Goal: Transaction & Acquisition: Purchase product/service

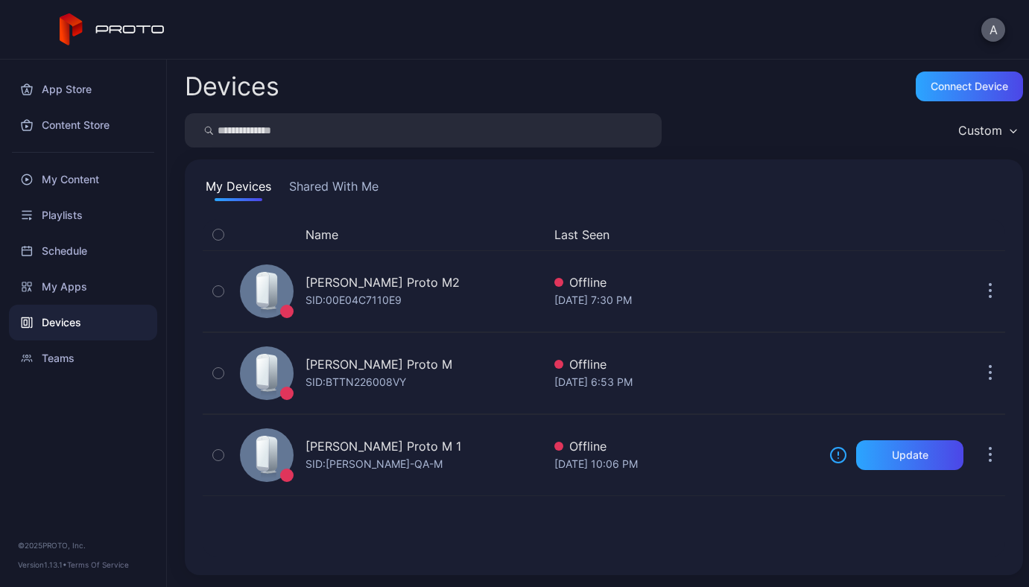
click at [996, 34] on button "A" at bounding box center [993, 30] width 24 height 24
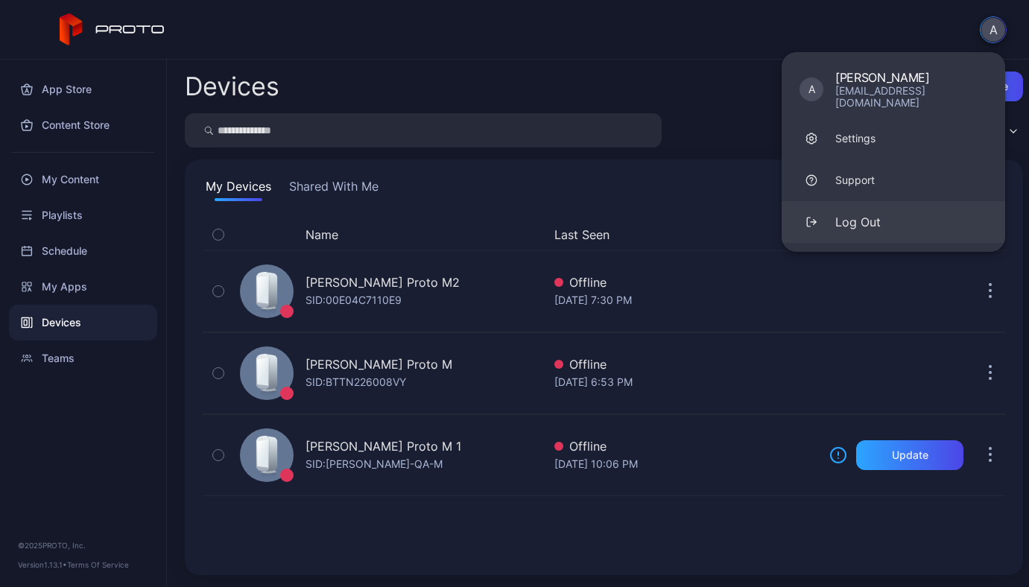
click at [891, 201] on button "Log Out" at bounding box center [894, 222] width 224 height 42
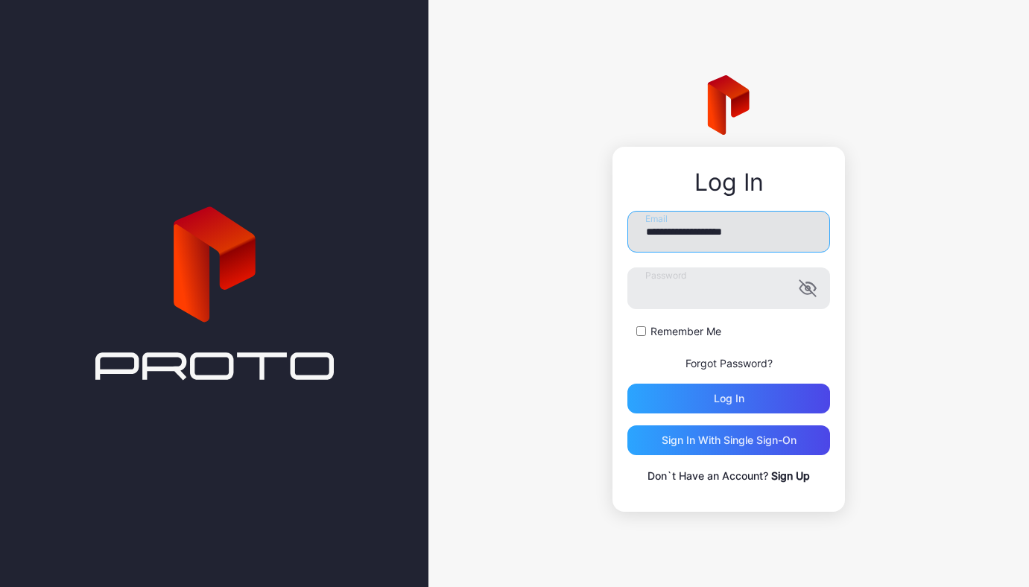
click at [795, 224] on input "**********" at bounding box center [728, 232] width 203 height 42
type input "**********"
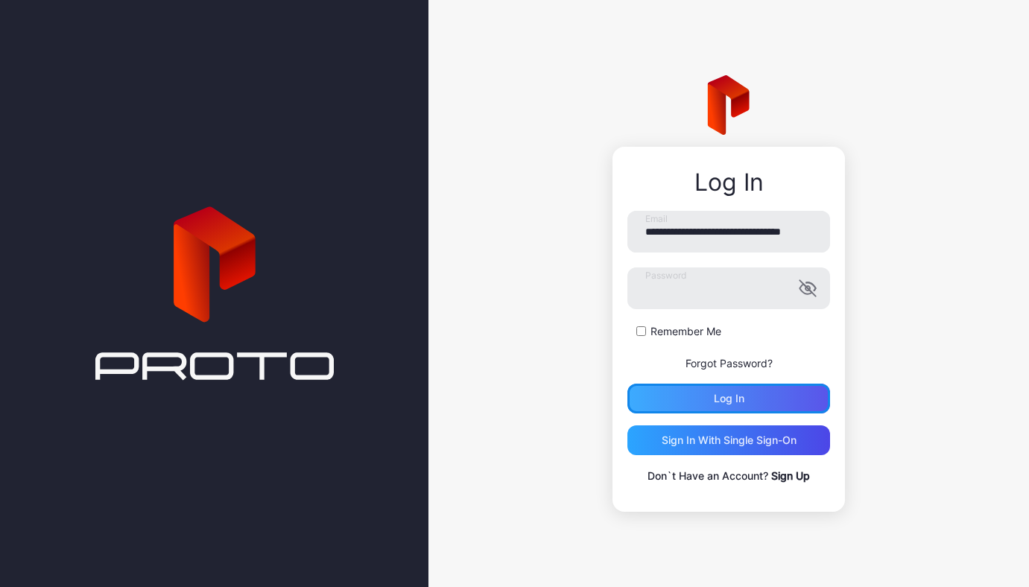
click at [746, 399] on div "Log in" at bounding box center [728, 399] width 203 height 30
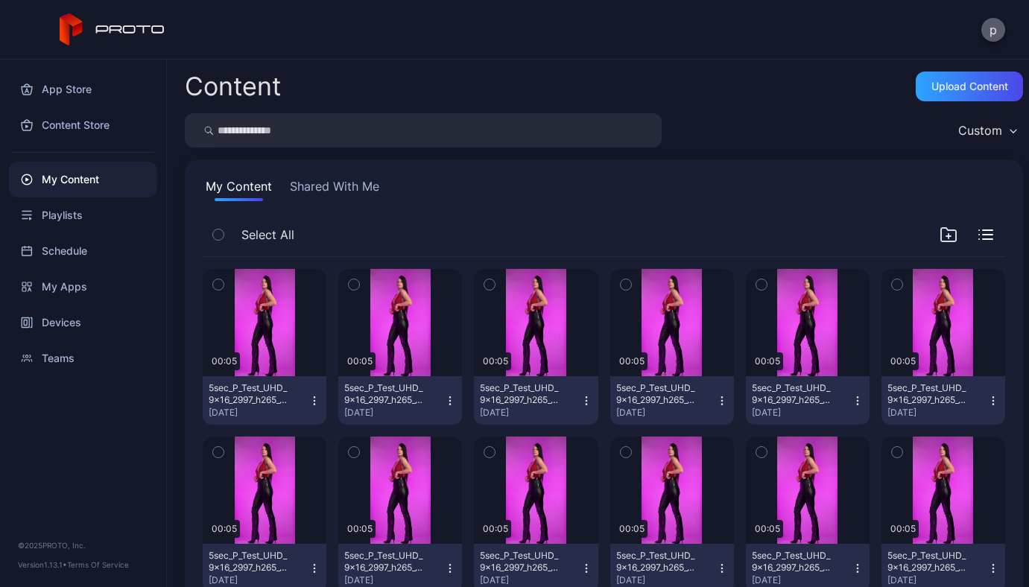
click at [995, 37] on button "p" at bounding box center [993, 30] width 24 height 24
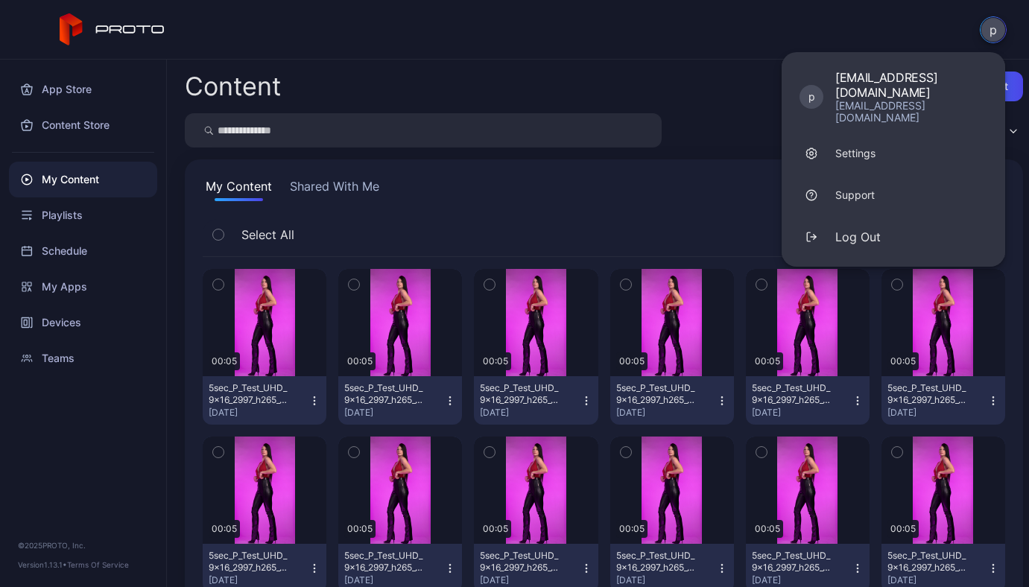
click at [656, 200] on div "My Content Shared With Me" at bounding box center [604, 189] width 803 height 24
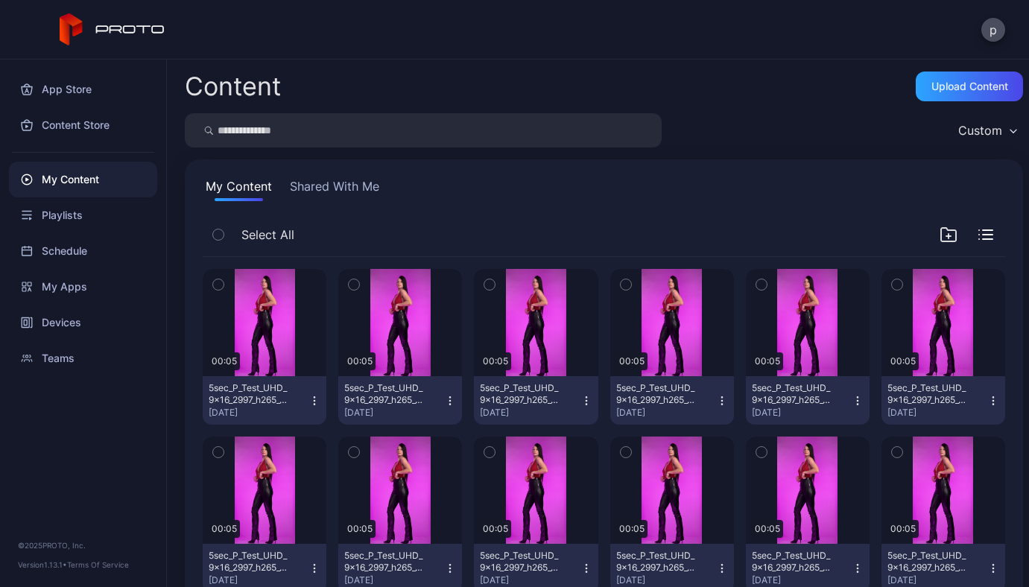
click at [982, 130] on div "Custom" at bounding box center [980, 130] width 44 height 15
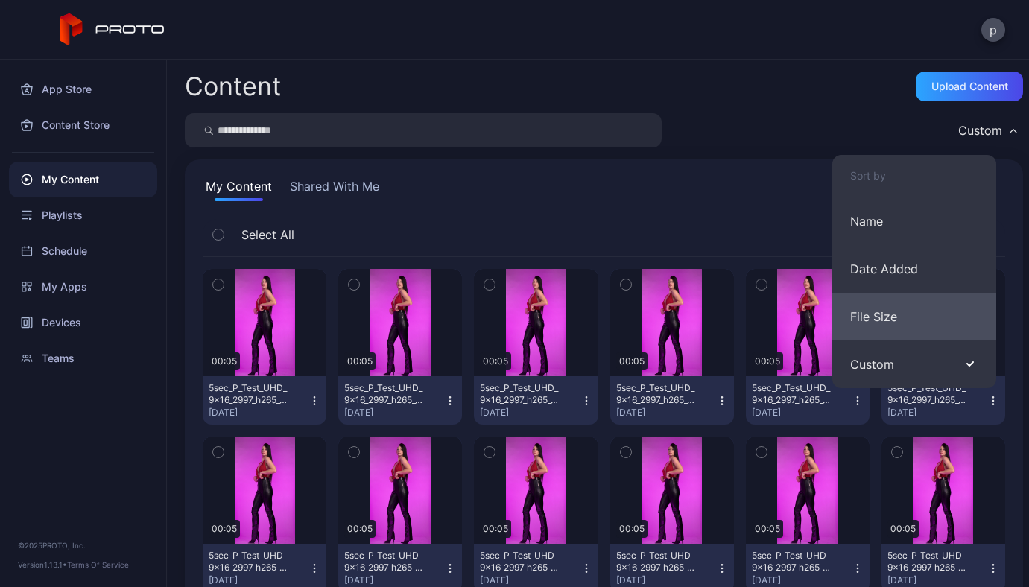
click at [926, 324] on button "File Size" at bounding box center [914, 317] width 164 height 48
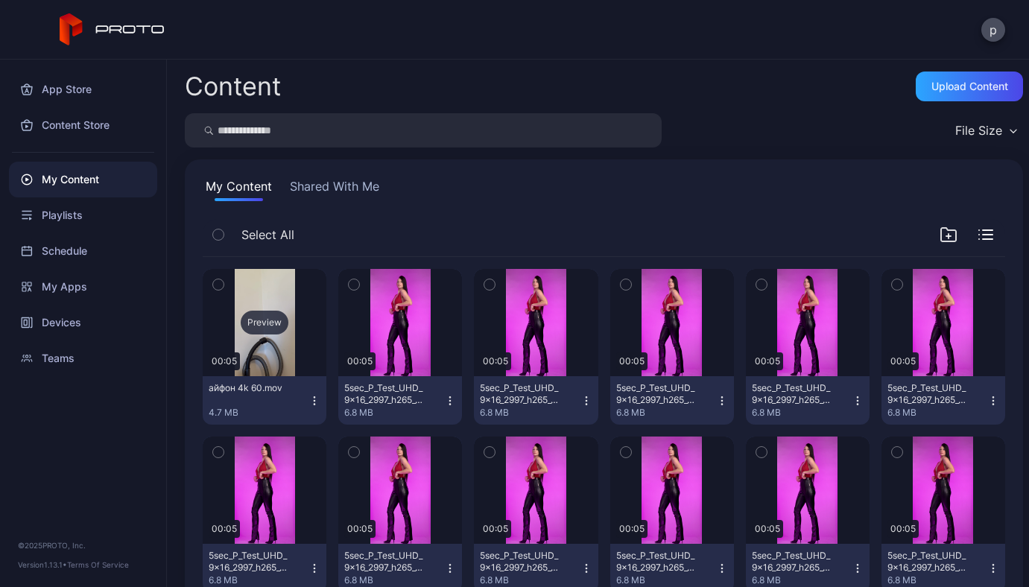
click at [273, 334] on div "Preview" at bounding box center [265, 323] width 48 height 24
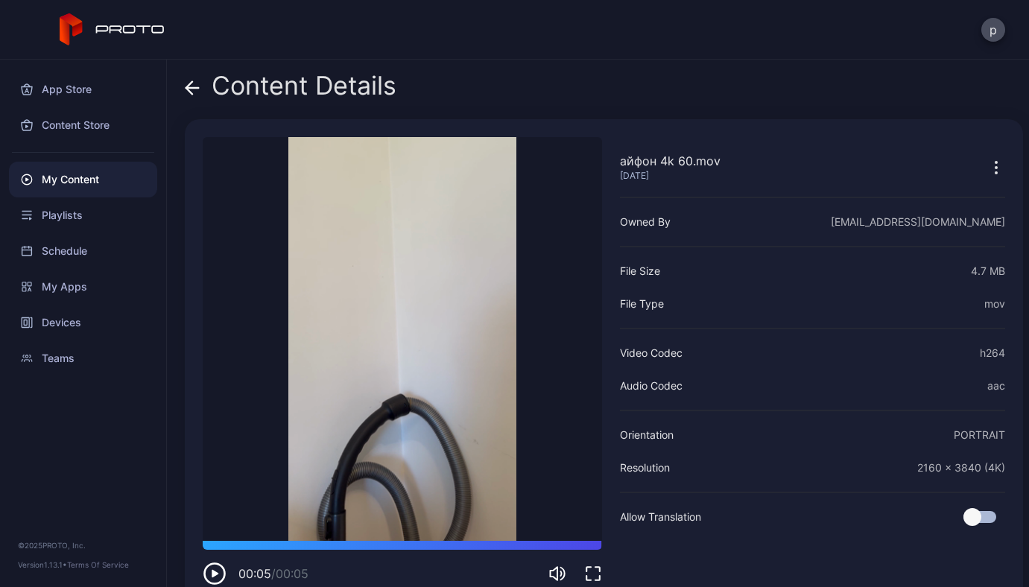
click at [183, 86] on div "Content Details айфон 4k 60.mov [DATE] Sorry, your browser doesn‘t support embe…" at bounding box center [598, 324] width 862 height 528
click at [192, 88] on icon at bounding box center [192, 88] width 13 height 0
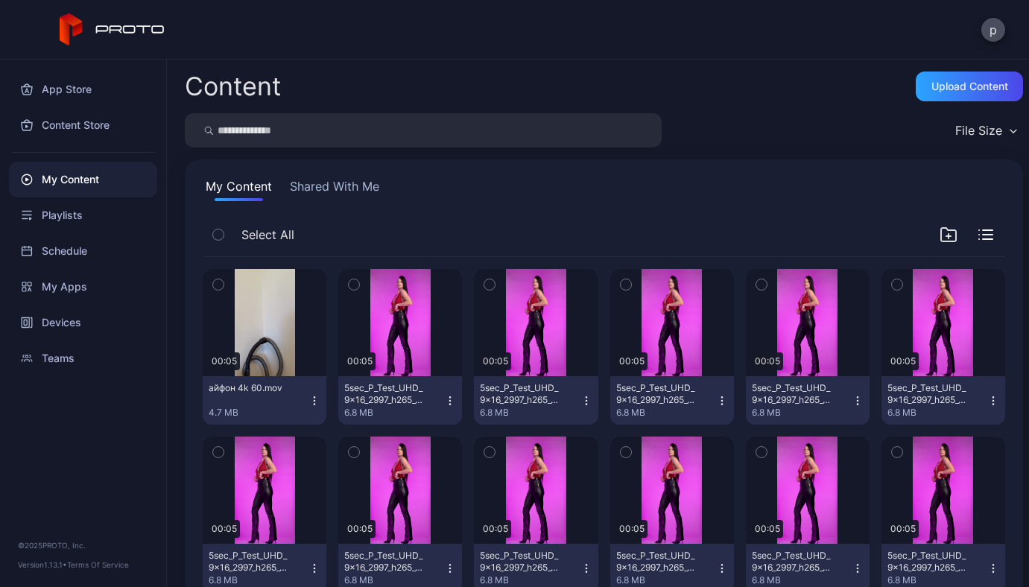
click at [955, 126] on div "File Size" at bounding box center [978, 130] width 47 height 15
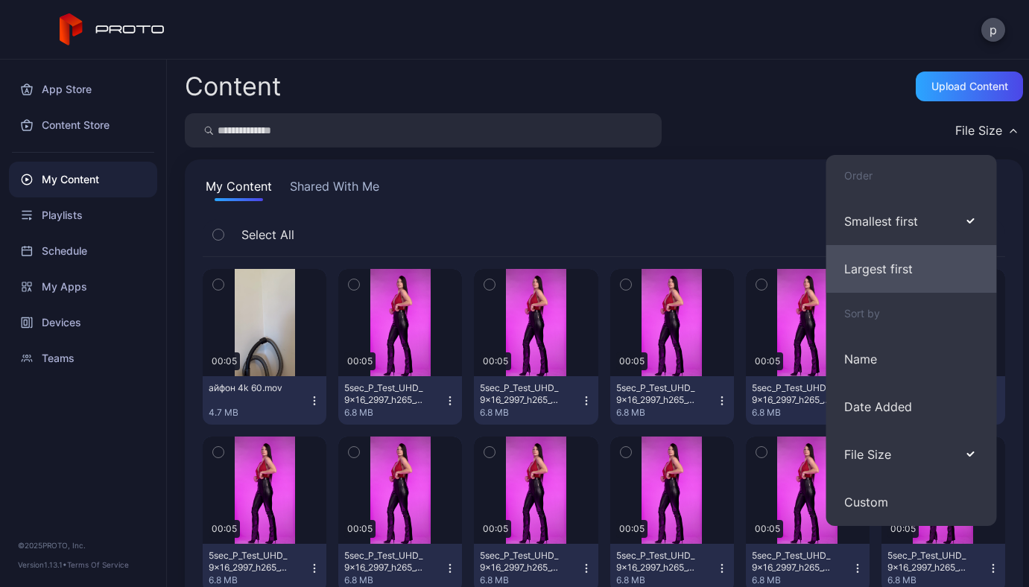
click at [927, 268] on button "Largest first" at bounding box center [911, 269] width 171 height 48
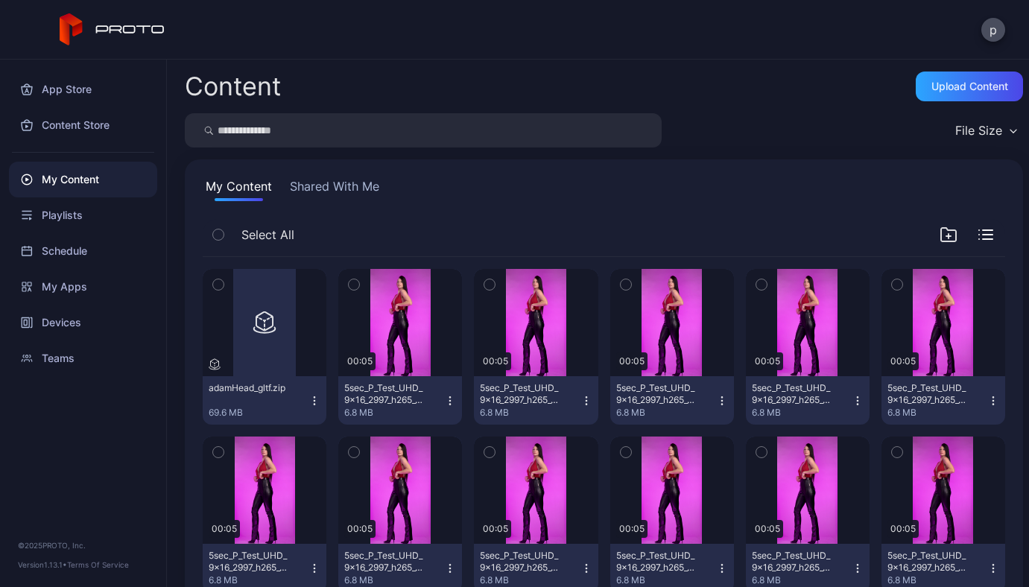
click at [1011, 26] on div "p" at bounding box center [514, 30] width 1029 height 60
click at [1003, 28] on button "p" at bounding box center [993, 30] width 24 height 24
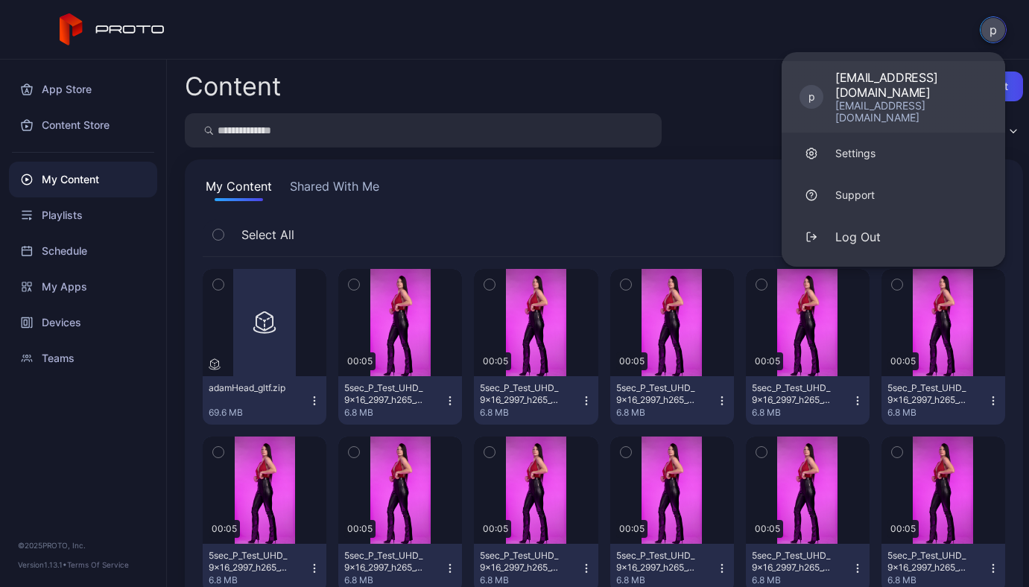
click at [930, 100] on div "[EMAIL_ADDRESS][DOMAIN_NAME]" at bounding box center [911, 112] width 152 height 24
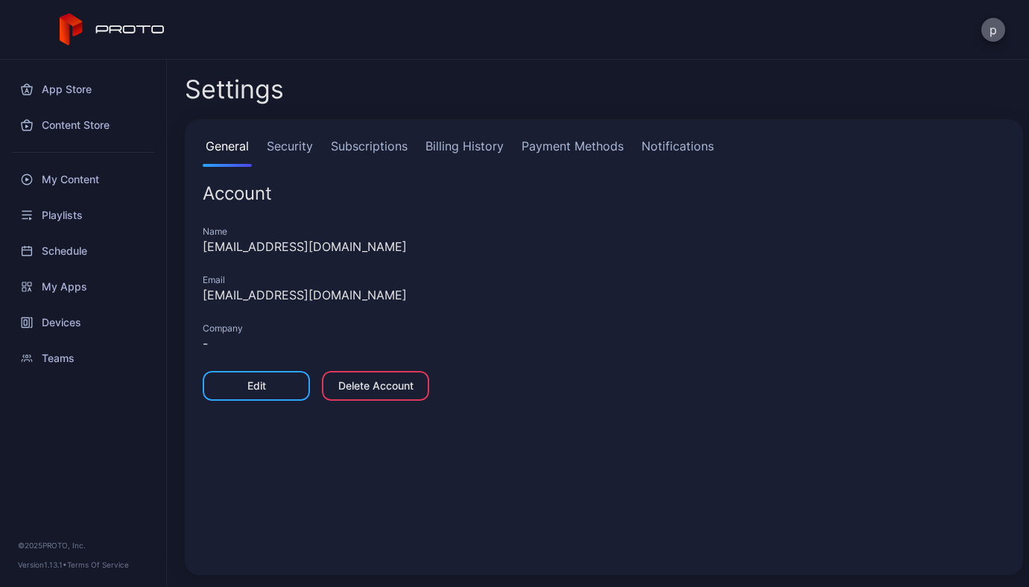
click at [1004, 31] on button "p" at bounding box center [993, 30] width 24 height 24
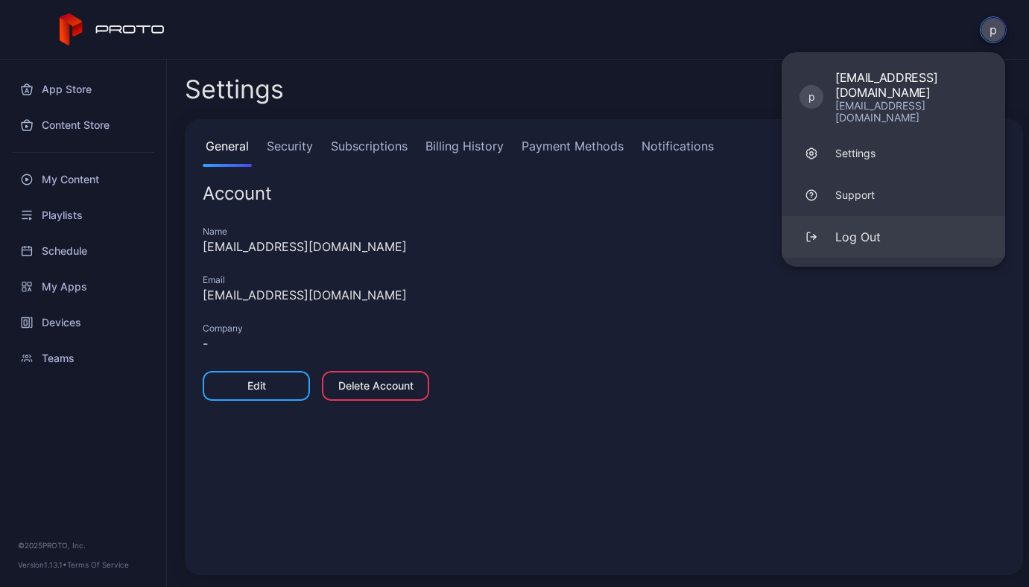
click at [937, 216] on button "Log Out" at bounding box center [894, 237] width 224 height 42
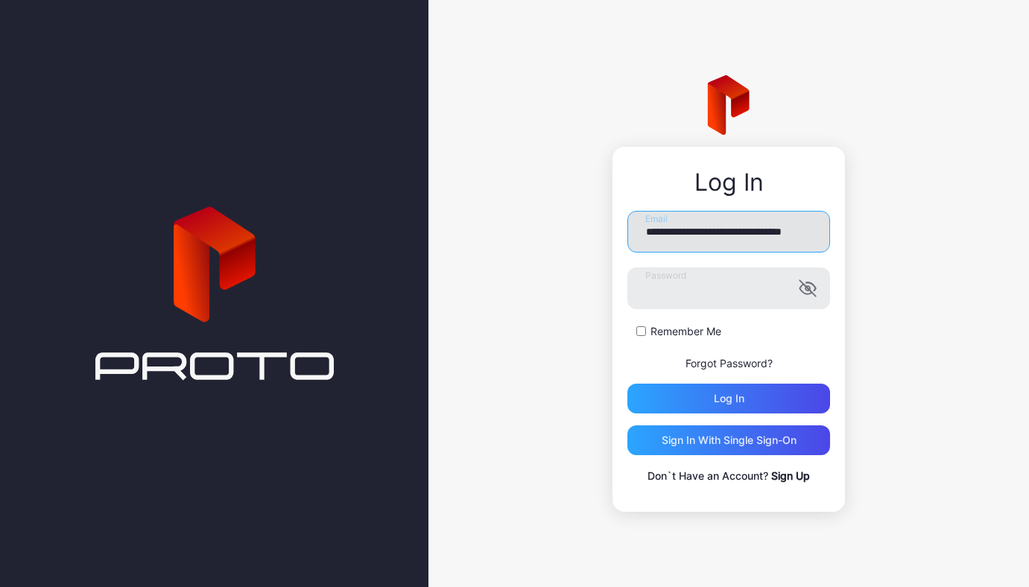
click at [777, 233] on input "**********" at bounding box center [728, 232] width 203 height 42
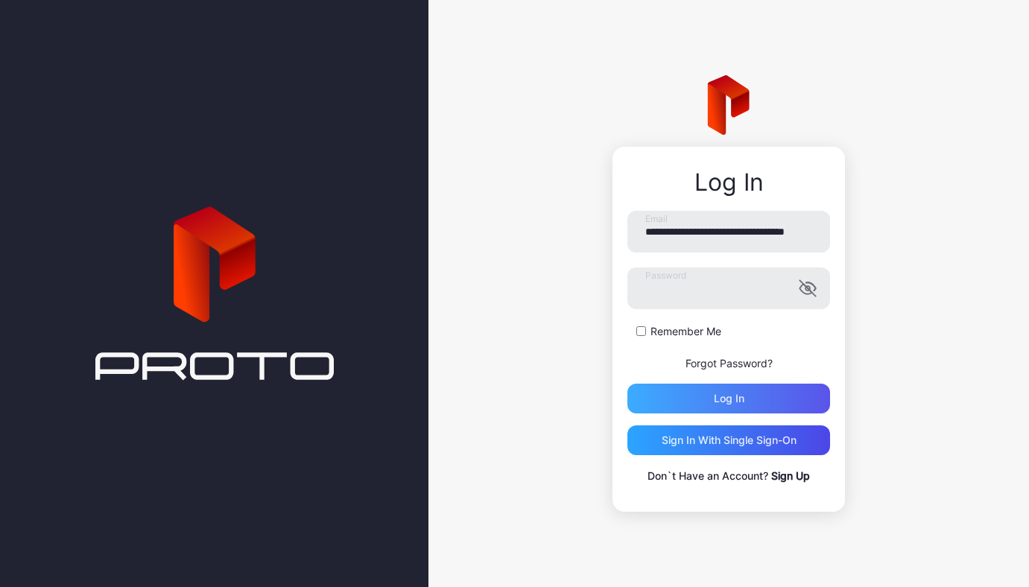
type input "**********"
click at [739, 409] on div "Log in" at bounding box center [728, 399] width 203 height 30
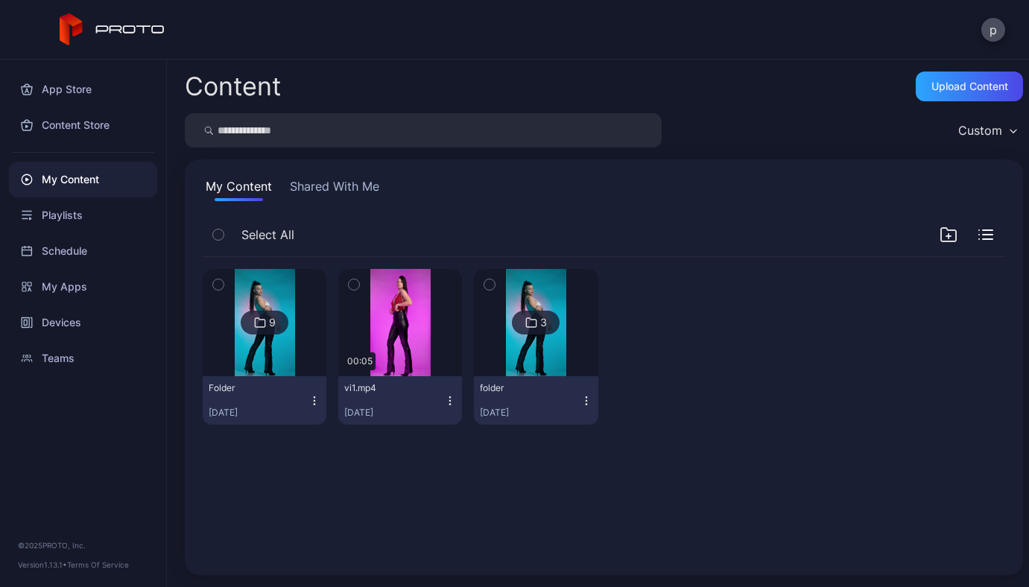
click at [273, 339] on img at bounding box center [265, 322] width 60 height 107
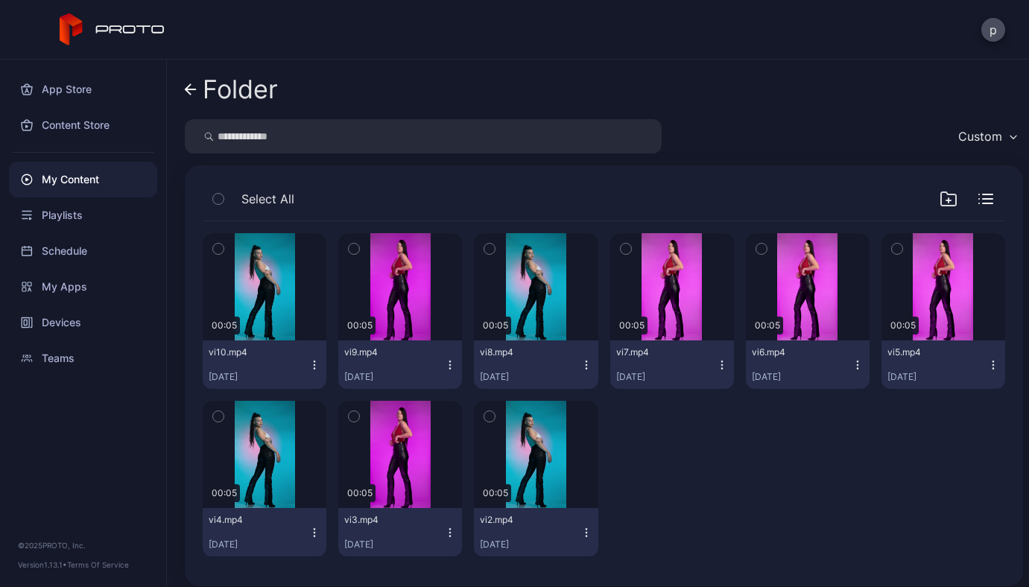
click at [195, 84] on icon at bounding box center [191, 89] width 12 height 13
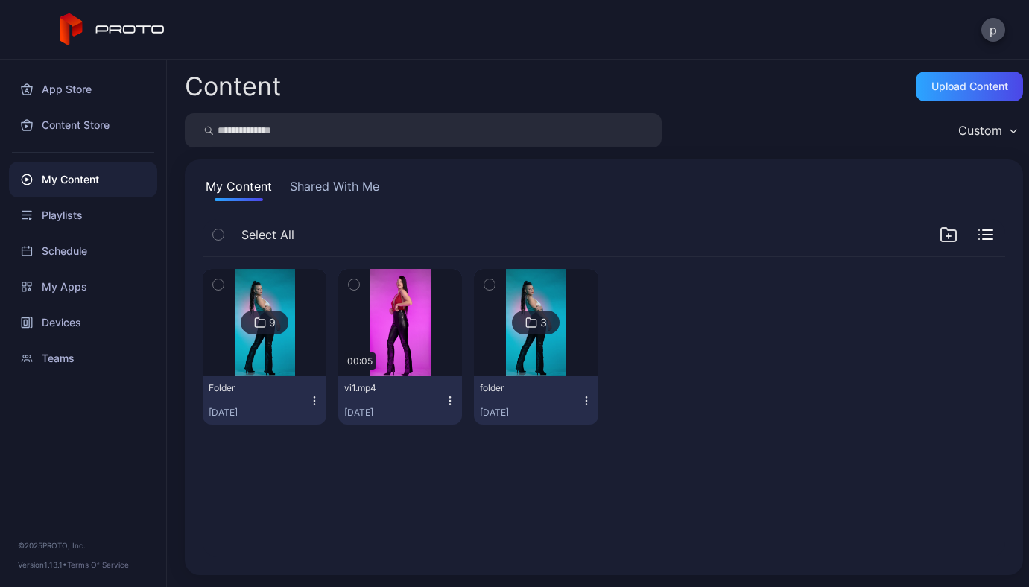
click at [528, 347] on img at bounding box center [536, 322] width 60 height 107
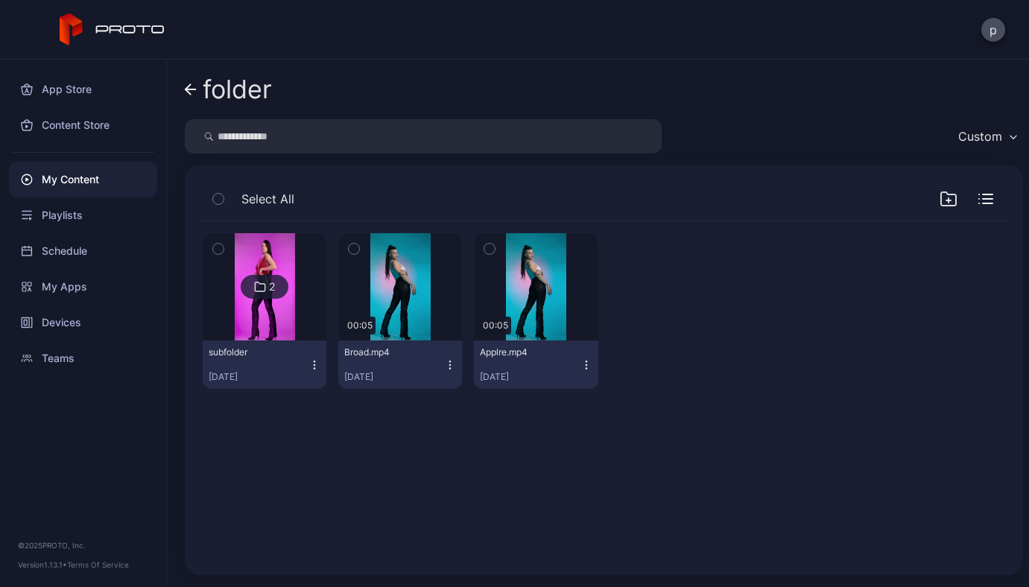
click at [196, 95] on icon at bounding box center [191, 89] width 12 height 13
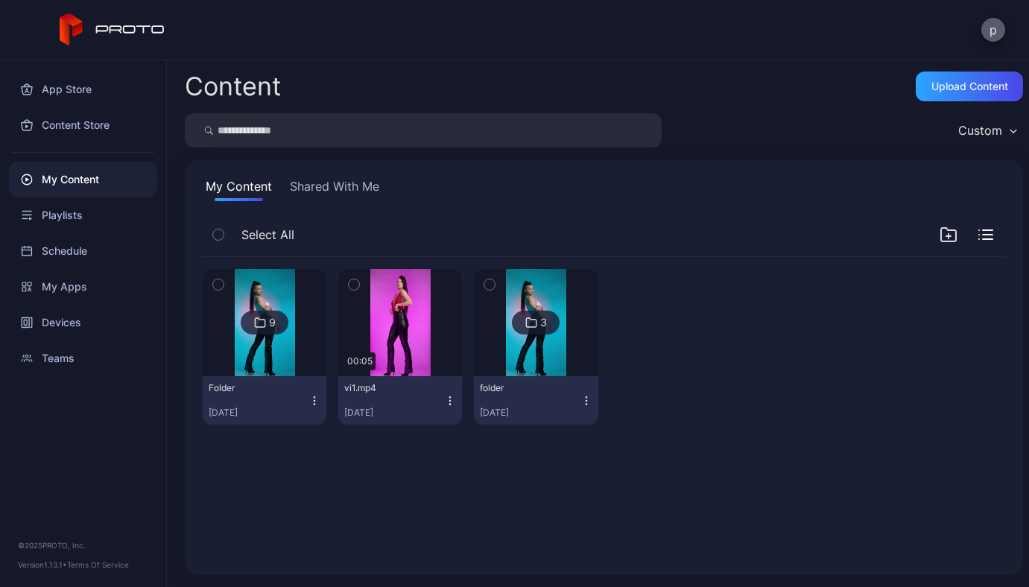
click at [998, 24] on button "p" at bounding box center [993, 30] width 24 height 24
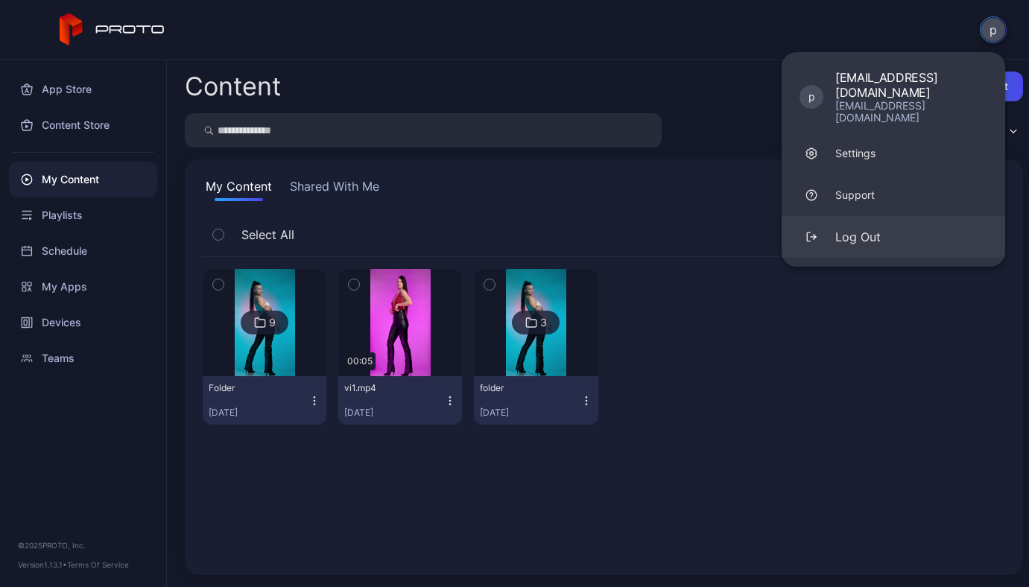
click at [856, 228] on div "Log Out" at bounding box center [857, 237] width 45 height 18
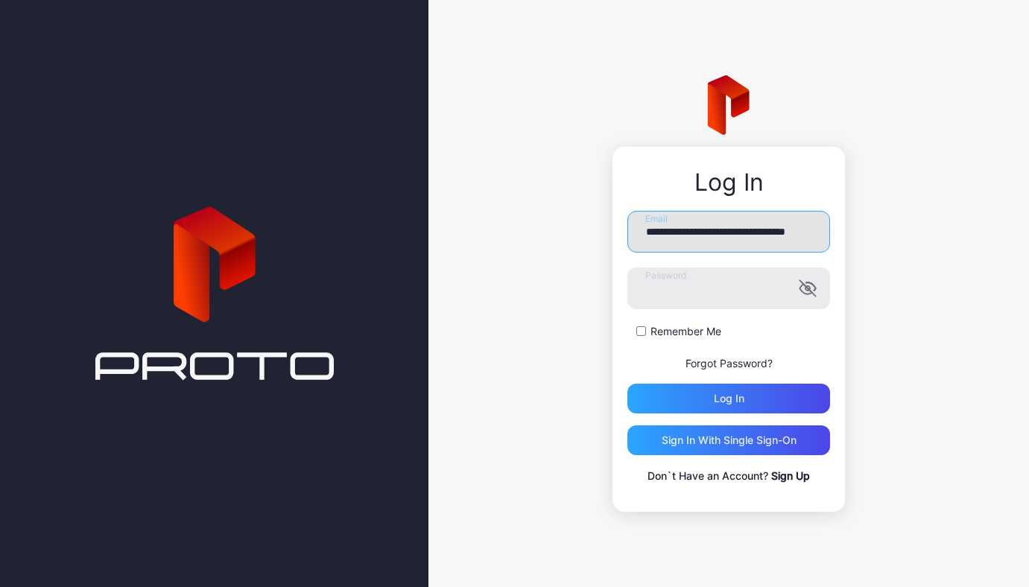
click at [786, 233] on input "**********" at bounding box center [728, 232] width 203 height 42
click at [810, 233] on input "**********" at bounding box center [728, 232] width 203 height 42
type input "**********"
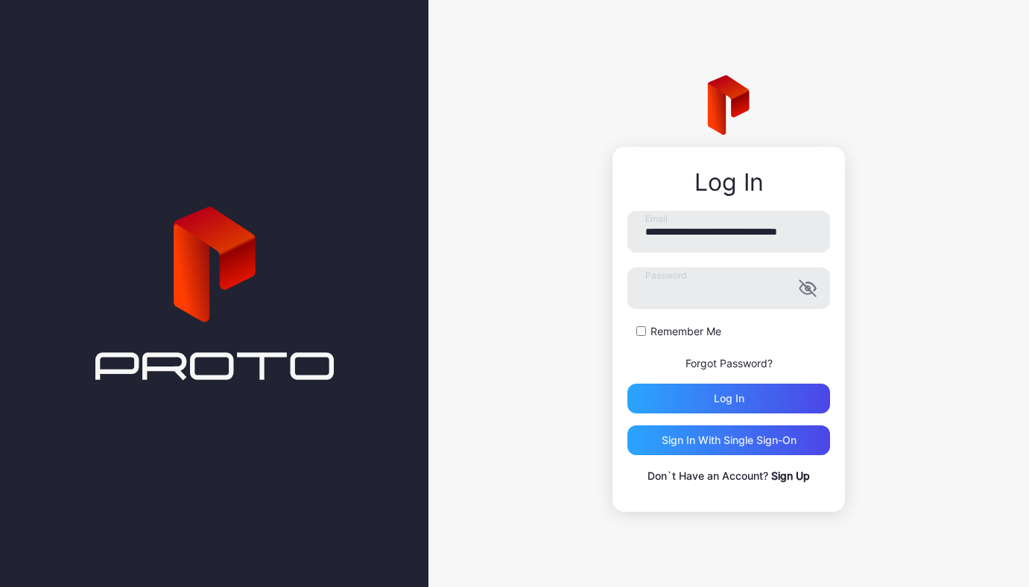
click at [627, 384] on button "Log in" at bounding box center [728, 399] width 203 height 30
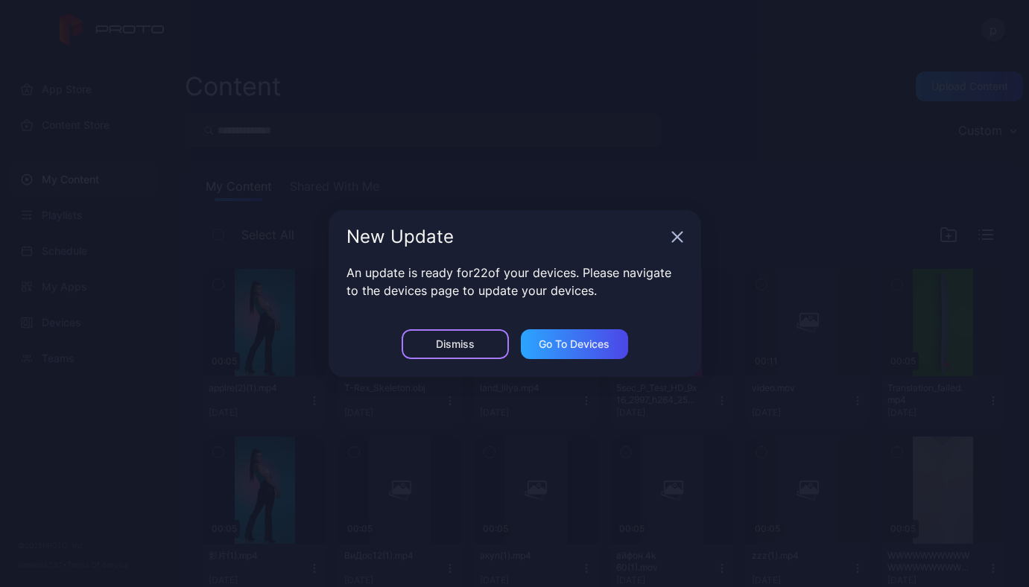
click at [436, 341] on div "Dismiss" at bounding box center [455, 344] width 39 height 12
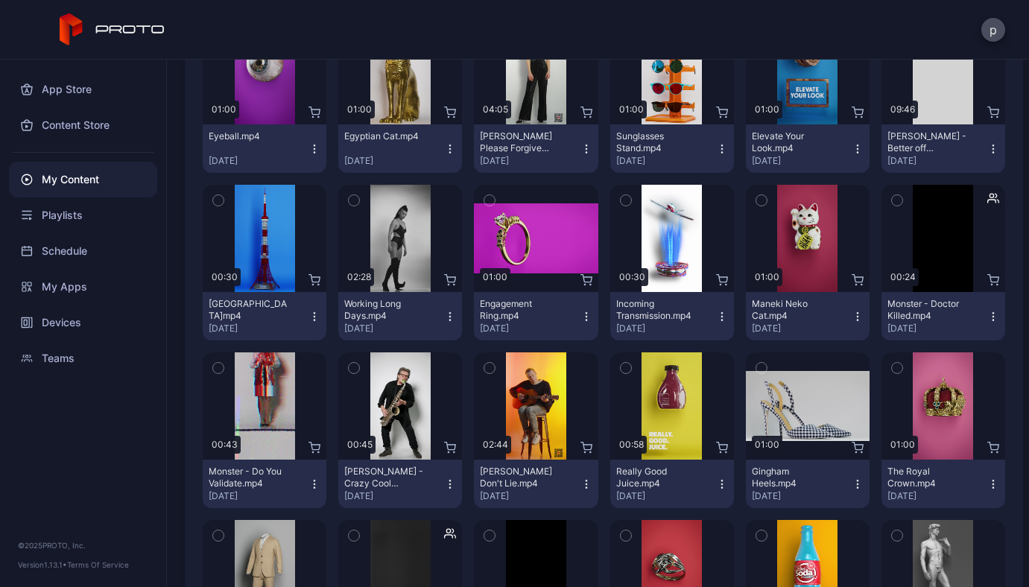
scroll to position [2143, 0]
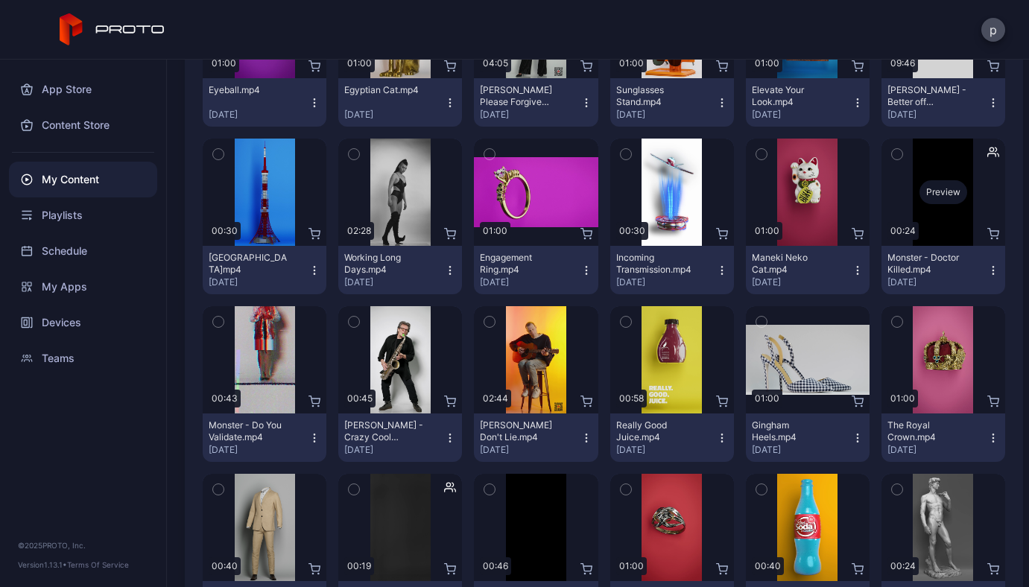
click at [940, 188] on div "Preview" at bounding box center [944, 192] width 48 height 24
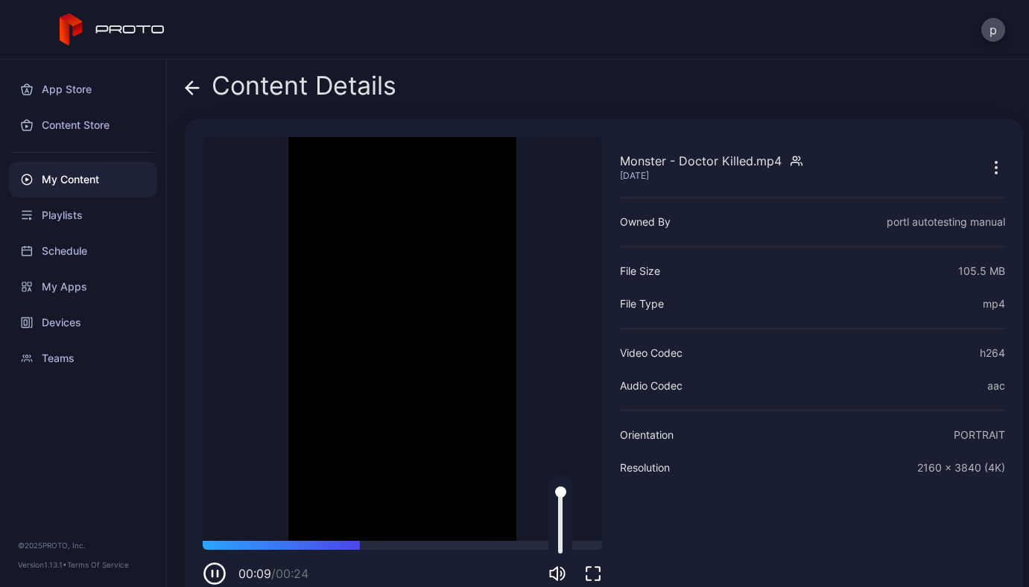
click at [557, 574] on icon "button" at bounding box center [554, 573] width 7 height 13
click at [484, 549] on div at bounding box center [402, 545] width 399 height 9
click at [450, 546] on div at bounding box center [402, 545] width 399 height 9
click at [198, 94] on icon at bounding box center [192, 87] width 15 height 15
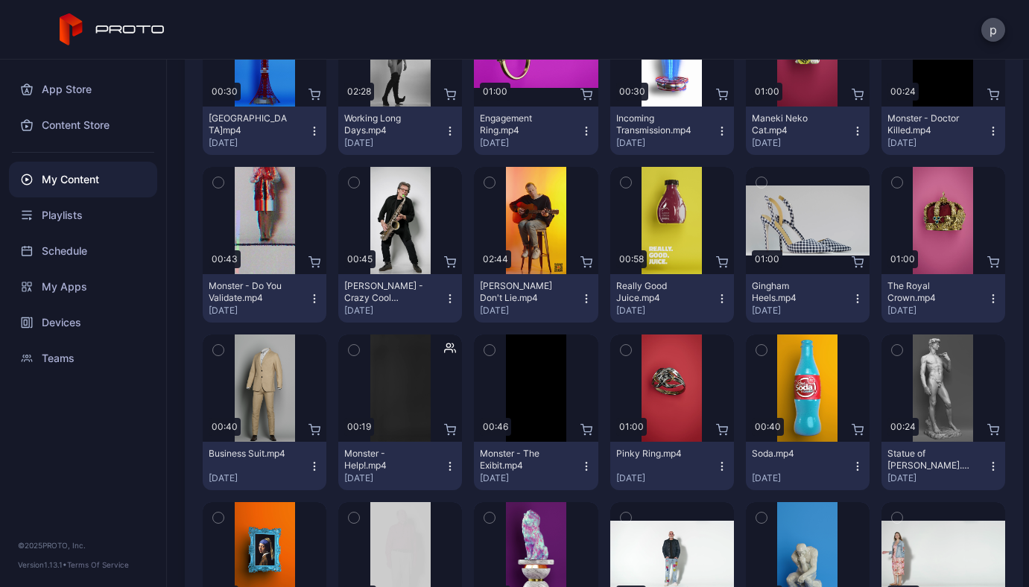
scroll to position [2283, 0]
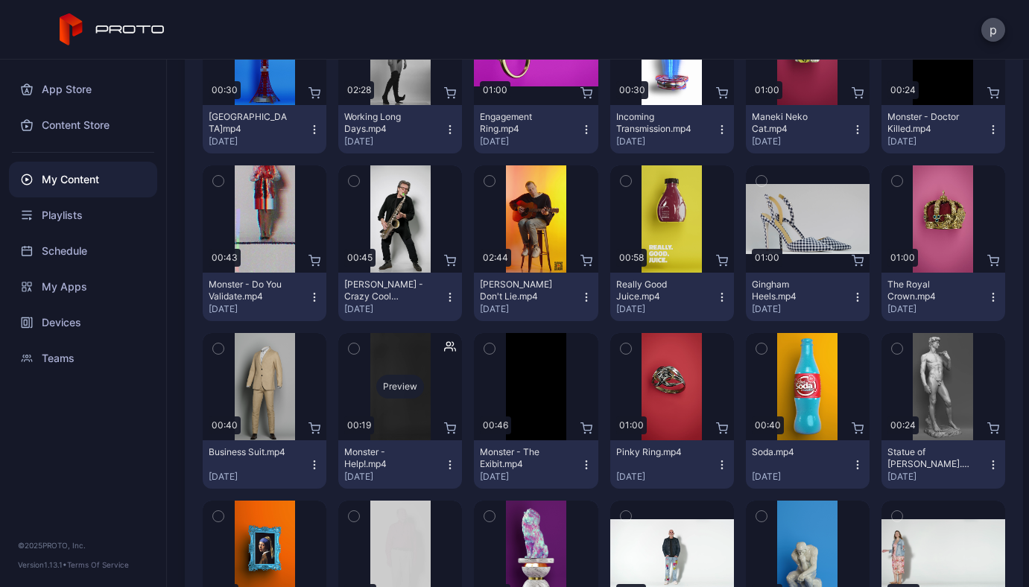
click at [392, 369] on div "Preview" at bounding box center [400, 386] width 124 height 107
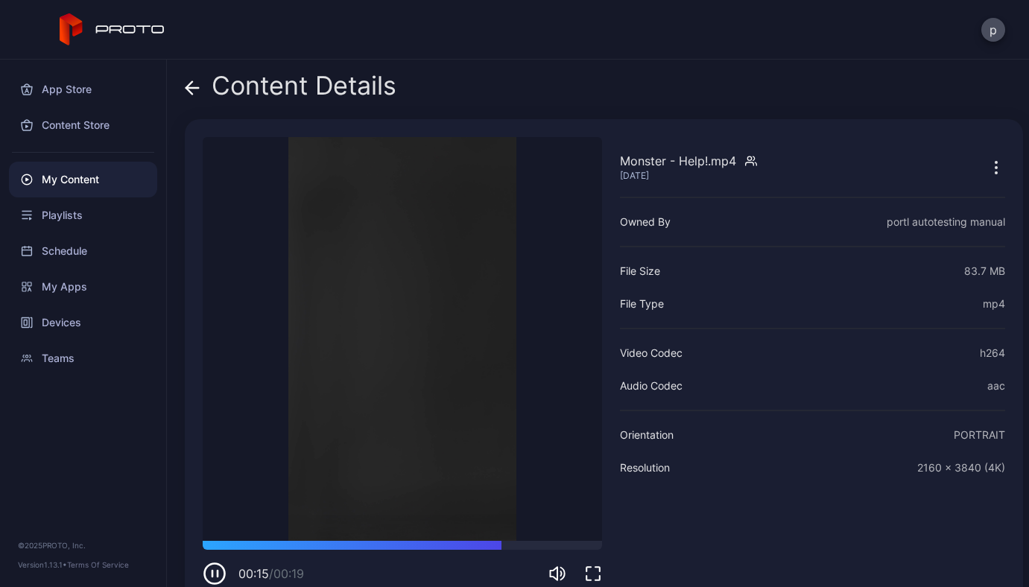
click at [186, 88] on icon at bounding box center [189, 87] width 6 height 13
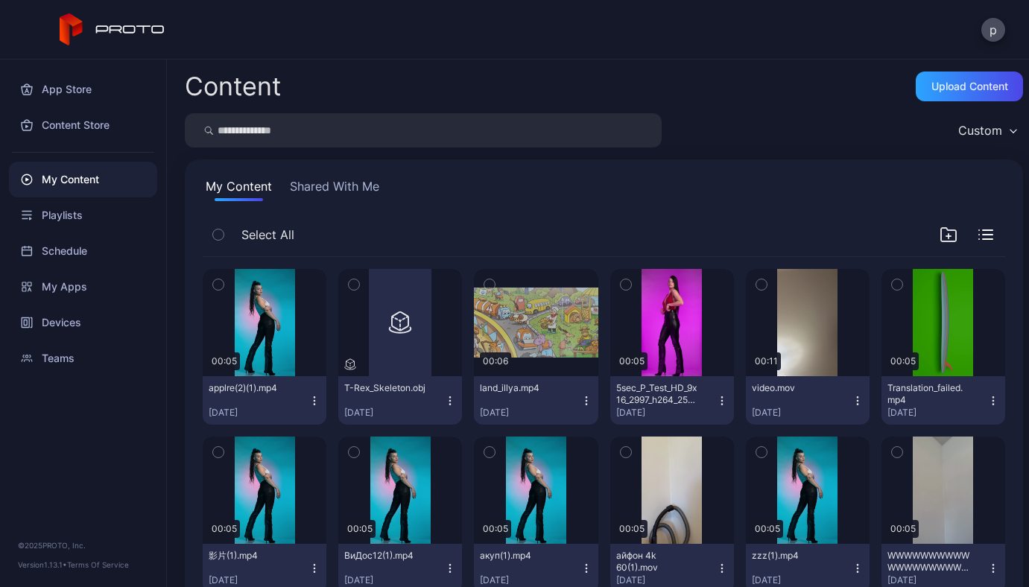
scroll to position [2283, 0]
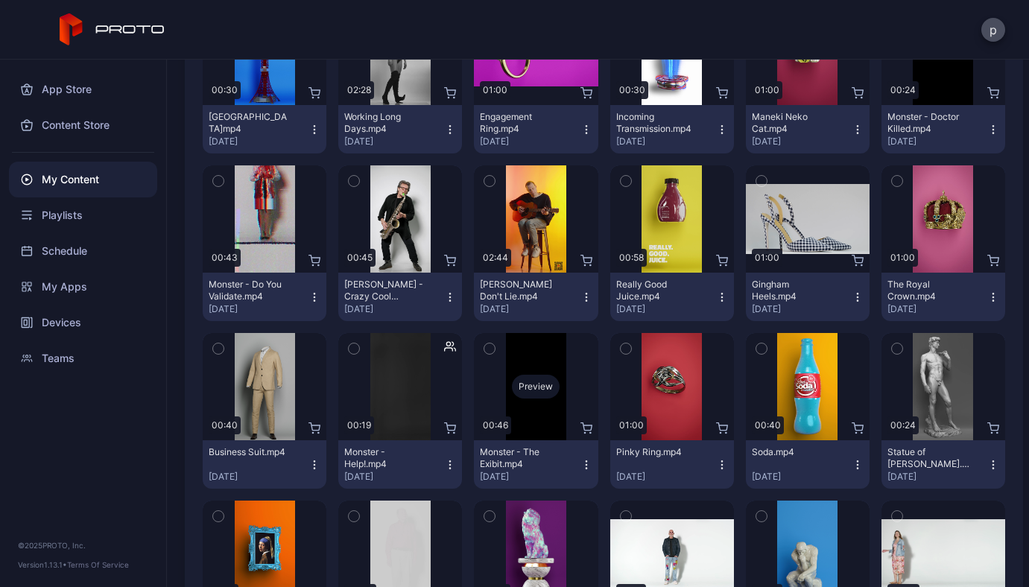
click at [525, 382] on div "Preview" at bounding box center [536, 387] width 48 height 24
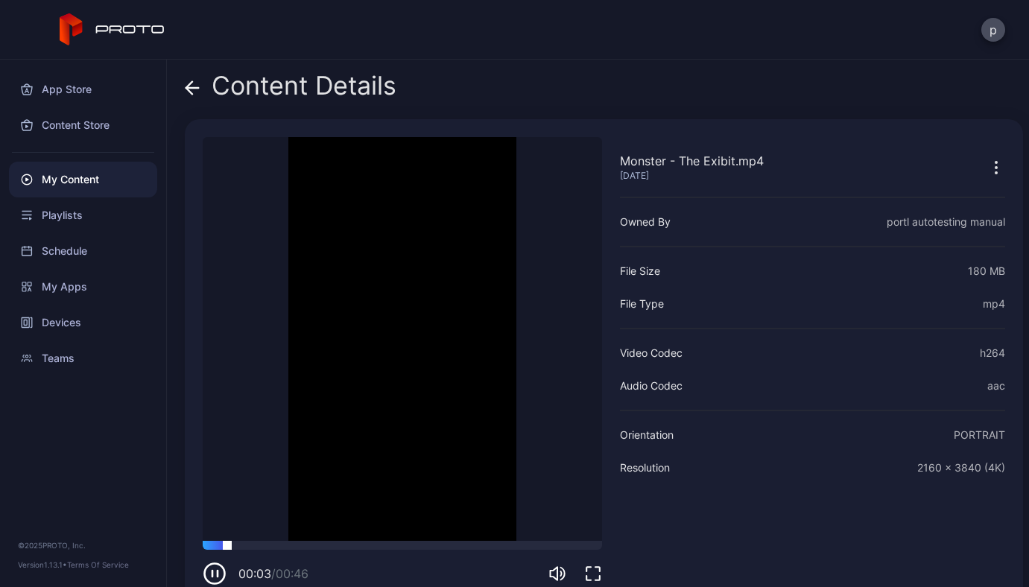
click at [295, 549] on div at bounding box center [402, 545] width 399 height 9
click at [327, 548] on div at bounding box center [402, 545] width 399 height 9
click at [415, 548] on div at bounding box center [402, 545] width 399 height 9
click at [189, 89] on icon at bounding box center [192, 87] width 15 height 15
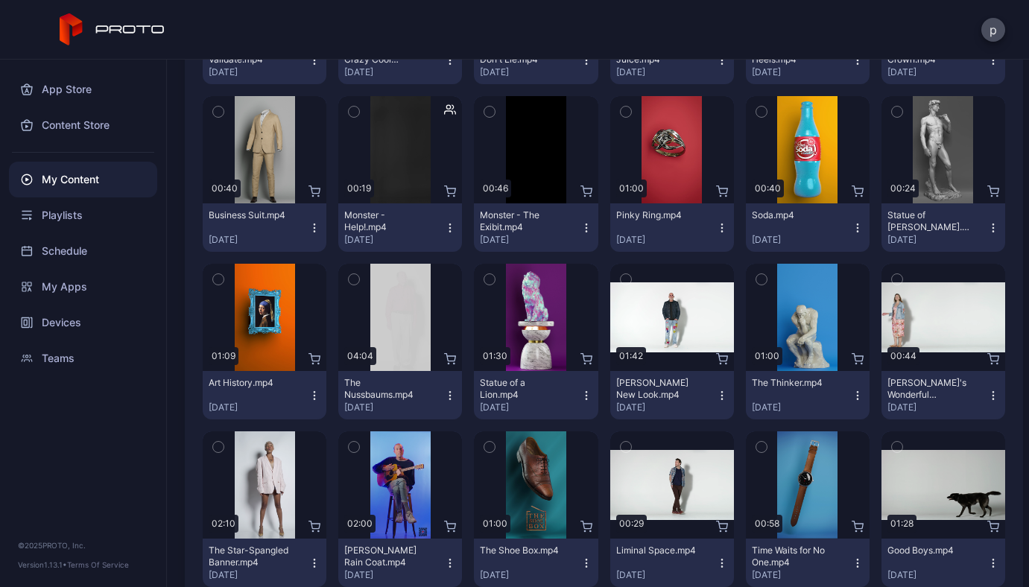
scroll to position [2546, 0]
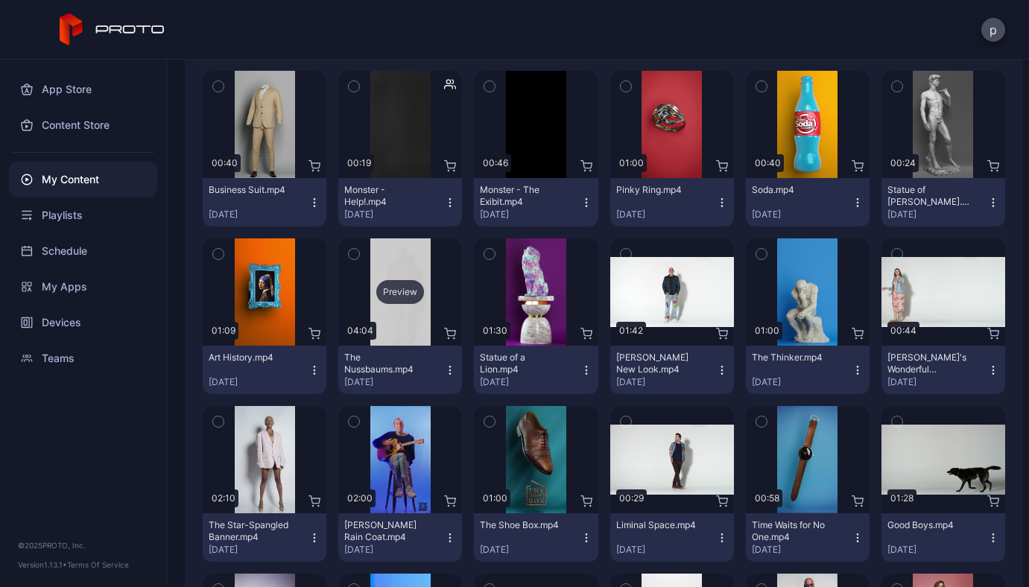
click at [392, 291] on div "Preview" at bounding box center [400, 292] width 48 height 24
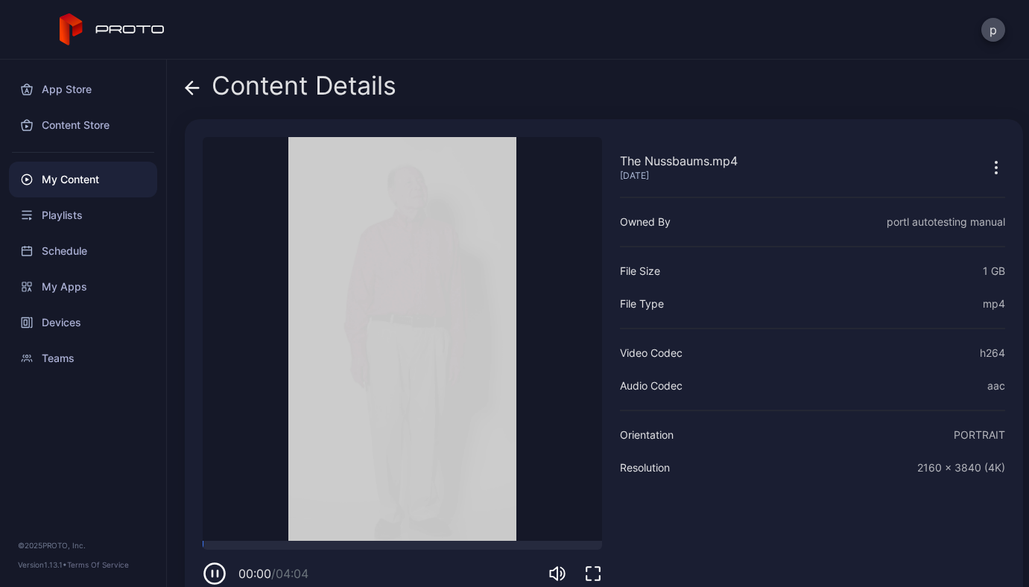
click at [454, 370] on video "Sorry, your browser doesn‘t support embedded videos" at bounding box center [402, 339] width 399 height 404
click at [308, 542] on div at bounding box center [402, 545] width 399 height 9
click at [385, 544] on div at bounding box center [402, 545] width 399 height 9
click at [192, 85] on icon at bounding box center [192, 87] width 15 height 15
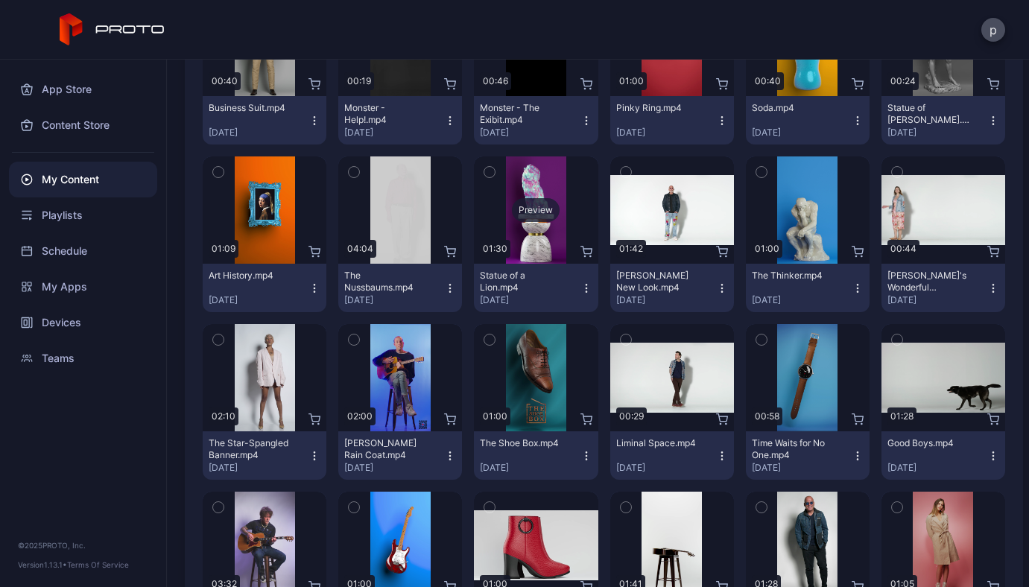
scroll to position [2629, 0]
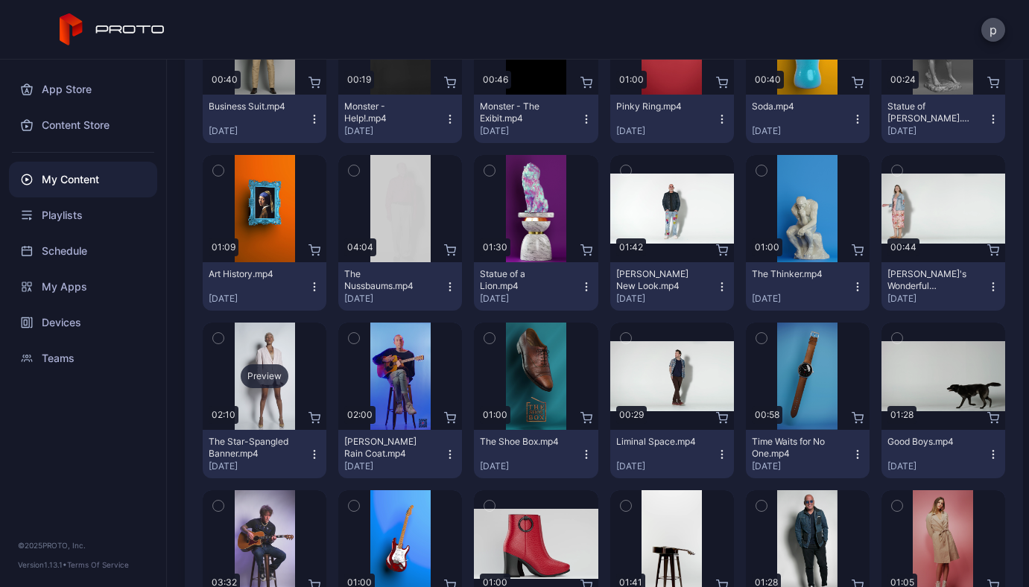
click at [269, 365] on div "Preview" at bounding box center [265, 376] width 48 height 24
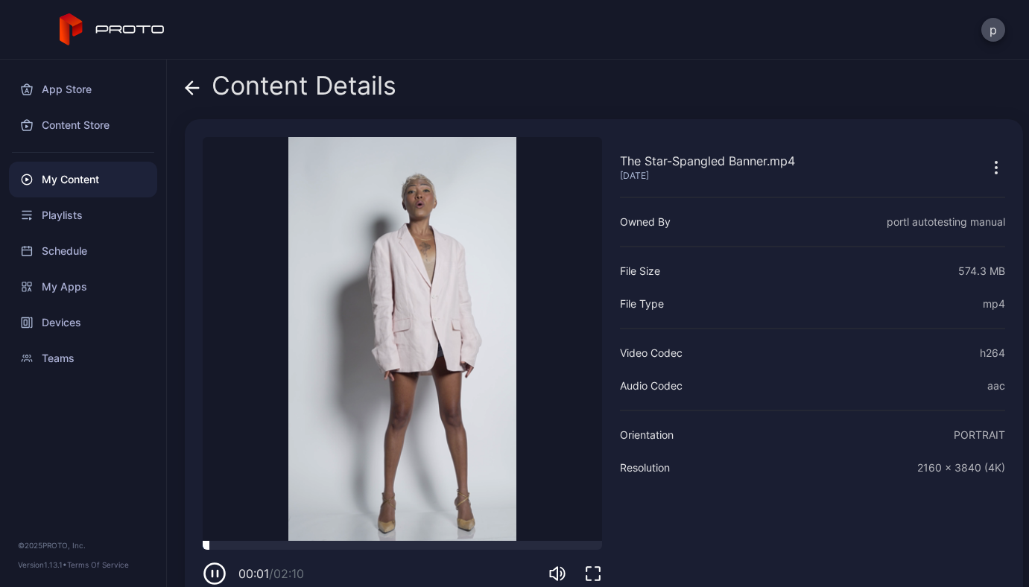
click at [343, 542] on div at bounding box center [402, 545] width 399 height 9
click at [395, 551] on div "00:46 / 02:10" at bounding box center [402, 563] width 399 height 45
click at [191, 89] on icon at bounding box center [192, 87] width 15 height 15
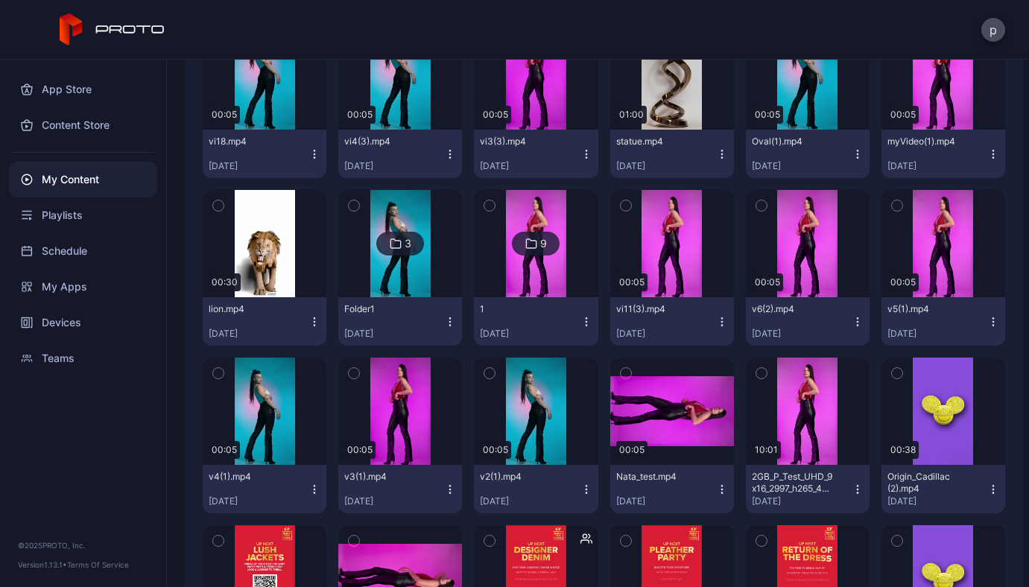
scroll to position [5942, 0]
